Goal: Information Seeking & Learning: Find specific fact

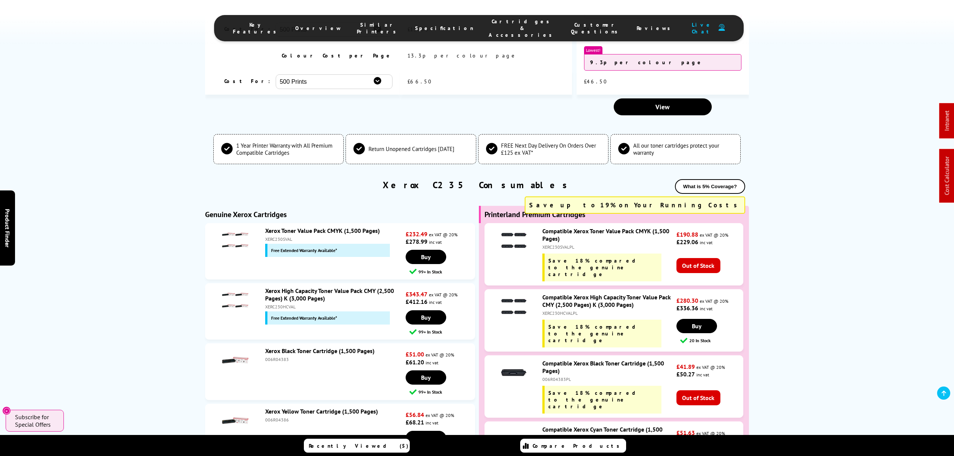
scroll to position [2754, 0]
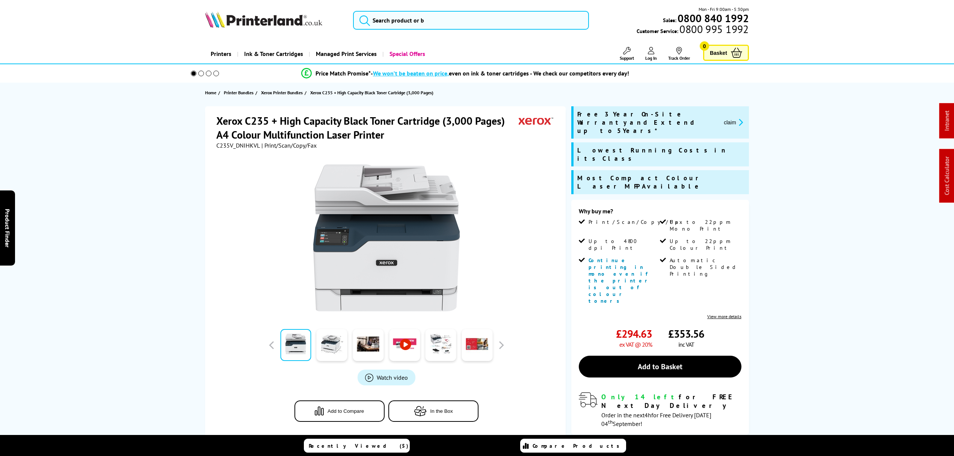
click at [243, 149] on div at bounding box center [386, 234] width 340 height 170
click at [243, 142] on span "C235V_DNIHKVL" at bounding box center [238, 146] width 44 height 8
copy span "C235V_DNIHKVL"
